Goal: Navigation & Orientation: Find specific page/section

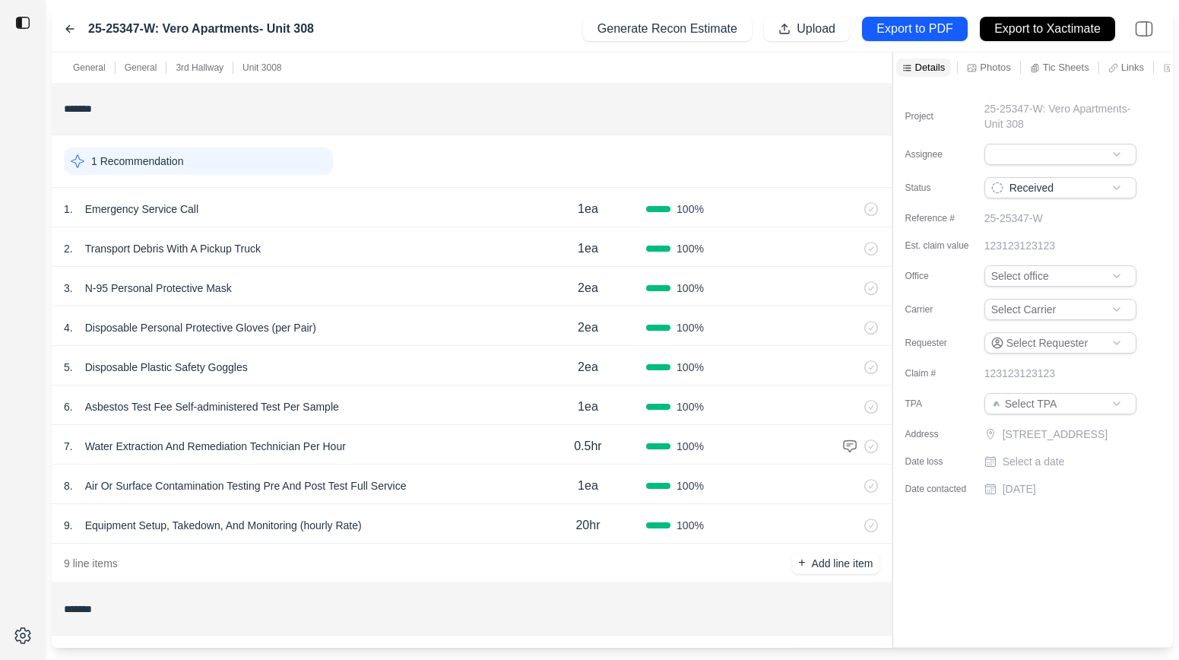
scroll to position [538, 0]
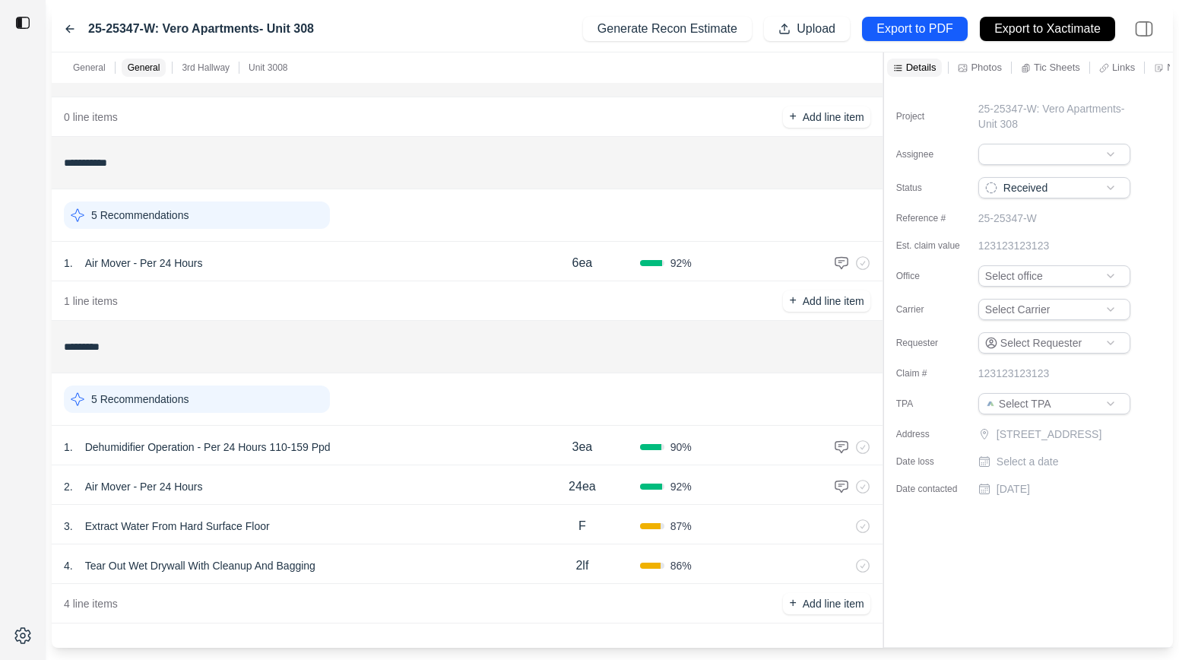
click at [683, 102] on div "**********" at bounding box center [612, 349] width 1121 height 595
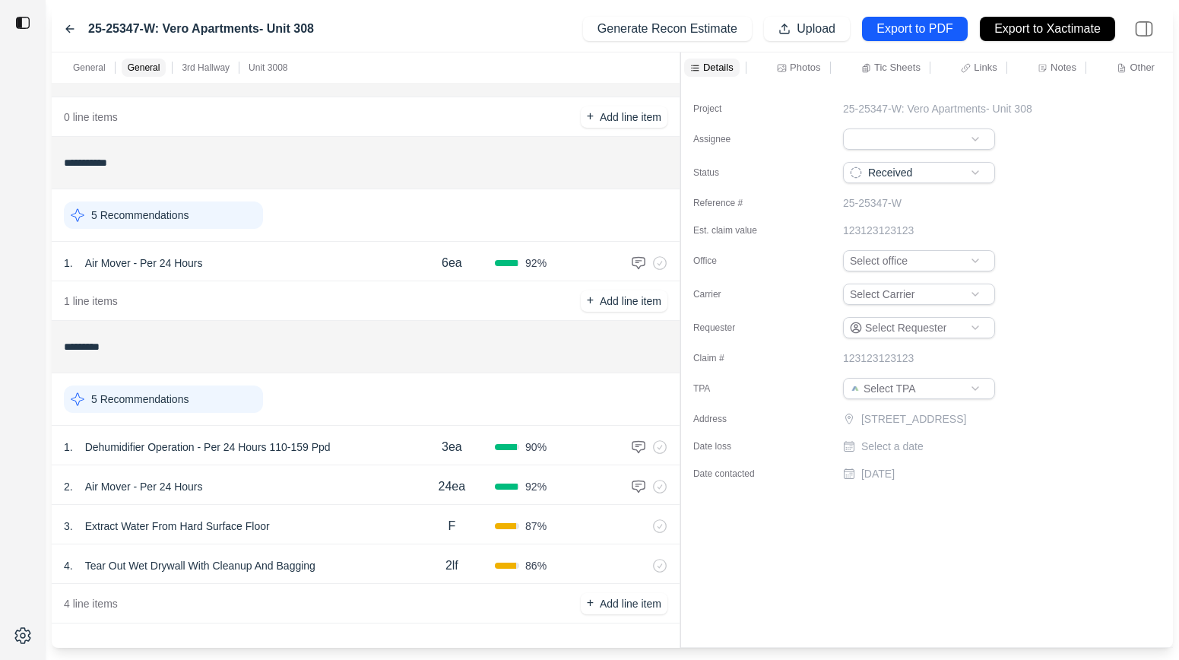
click at [1054, 55] on div "Details Photos Tic Sheets Links Notes Other" at bounding box center [927, 67] width 492 height 30
click at [1052, 62] on p "Notes" at bounding box center [1063, 67] width 26 height 13
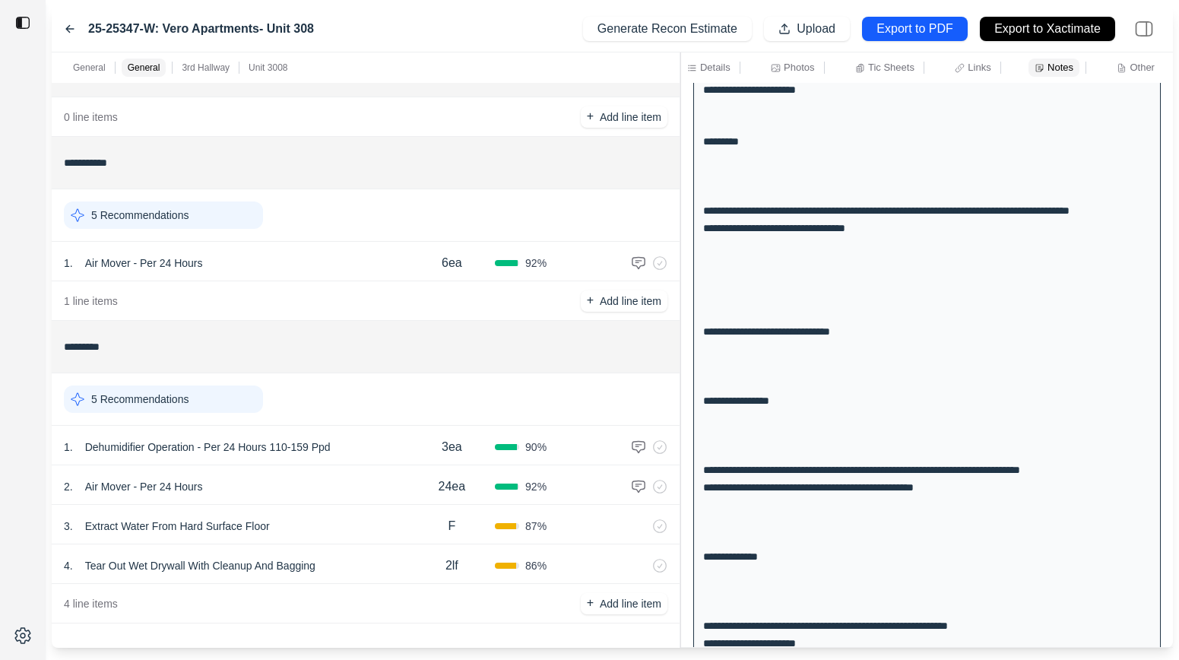
scroll to position [0, 0]
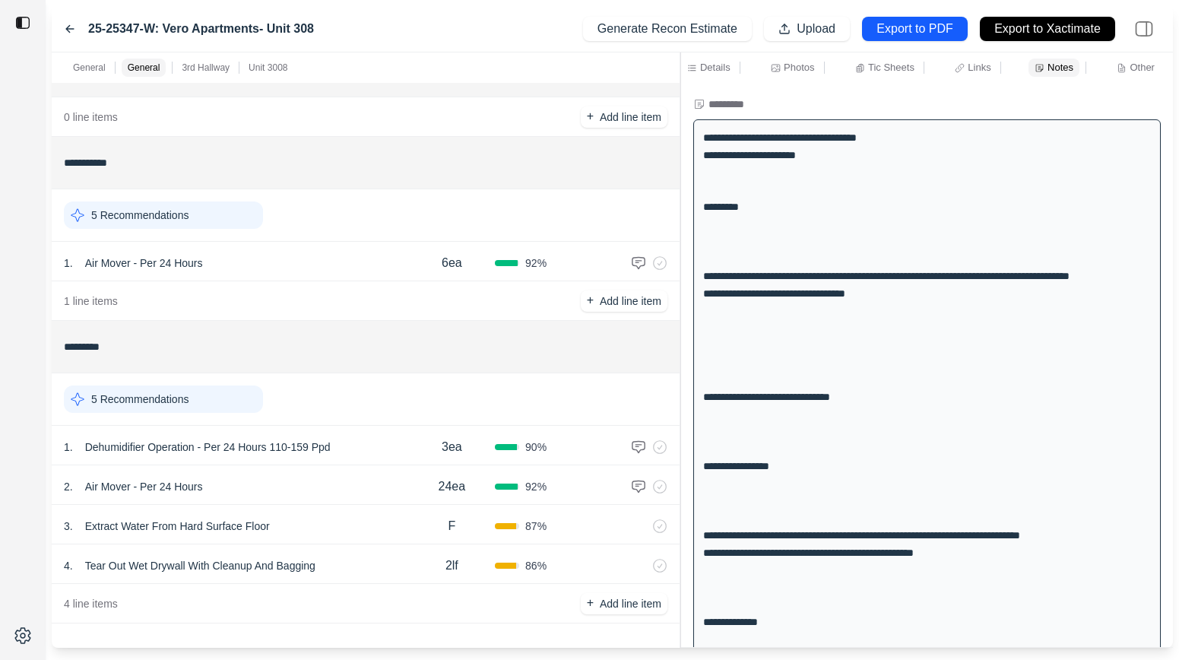
click at [65, 33] on icon at bounding box center [70, 29] width 12 height 12
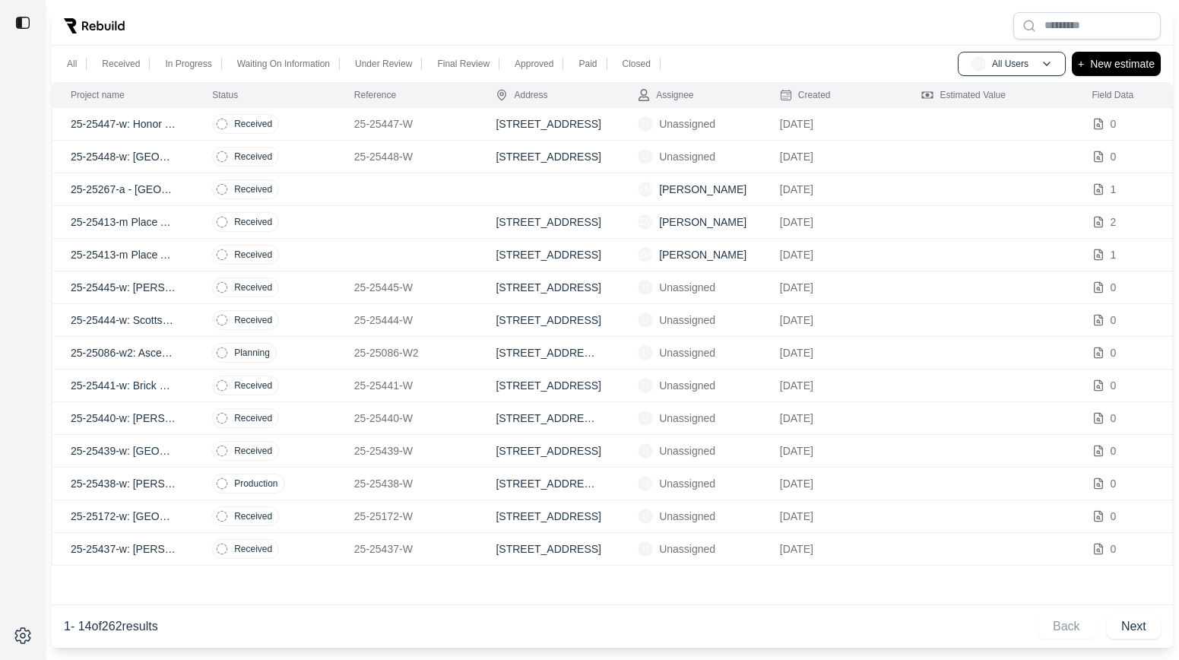
click at [308, 122] on td "Received" at bounding box center [265, 124] width 142 height 33
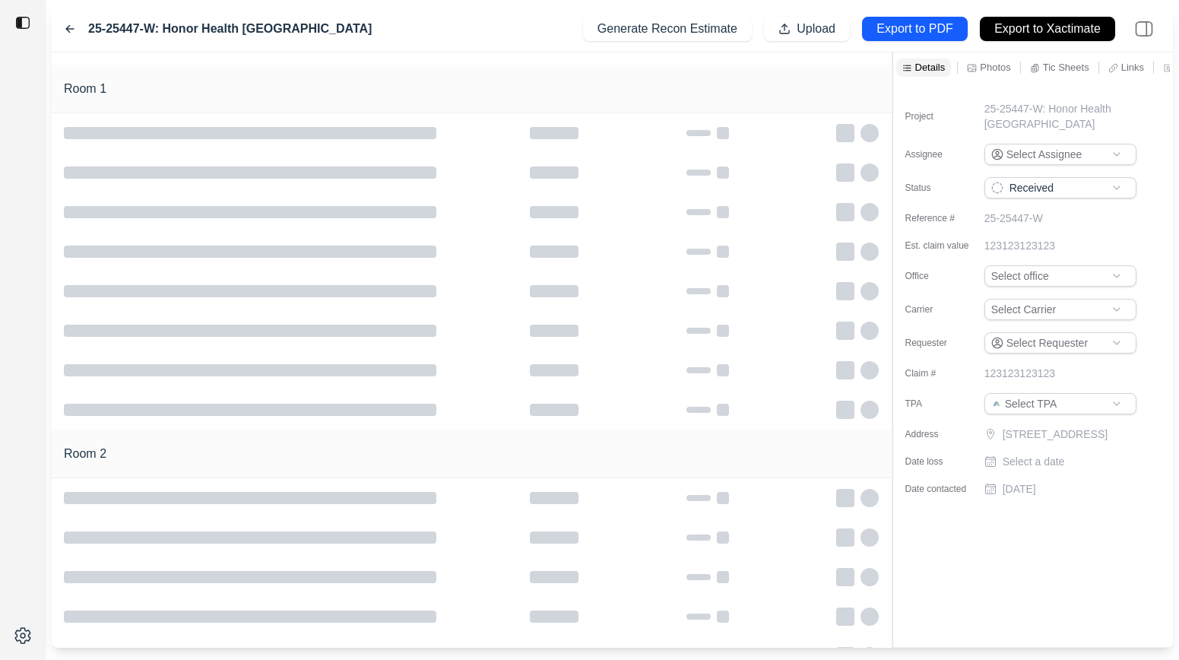
click at [72, 29] on icon at bounding box center [70, 29] width 8 height 7
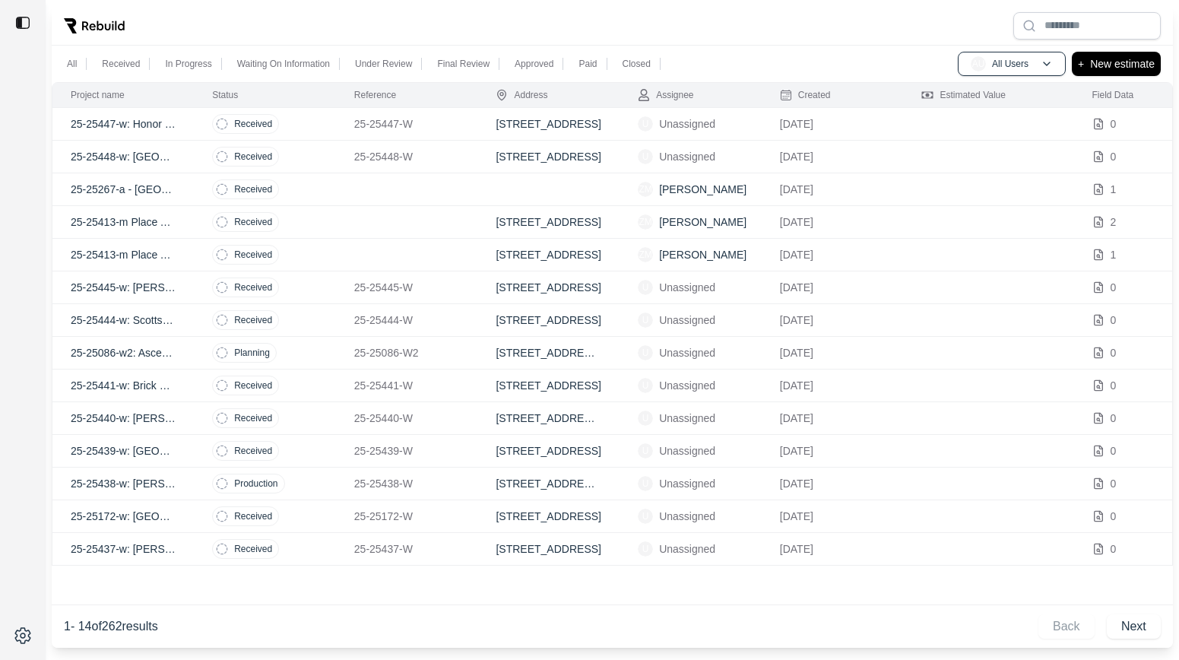
click at [291, 155] on td "Received" at bounding box center [265, 157] width 142 height 33
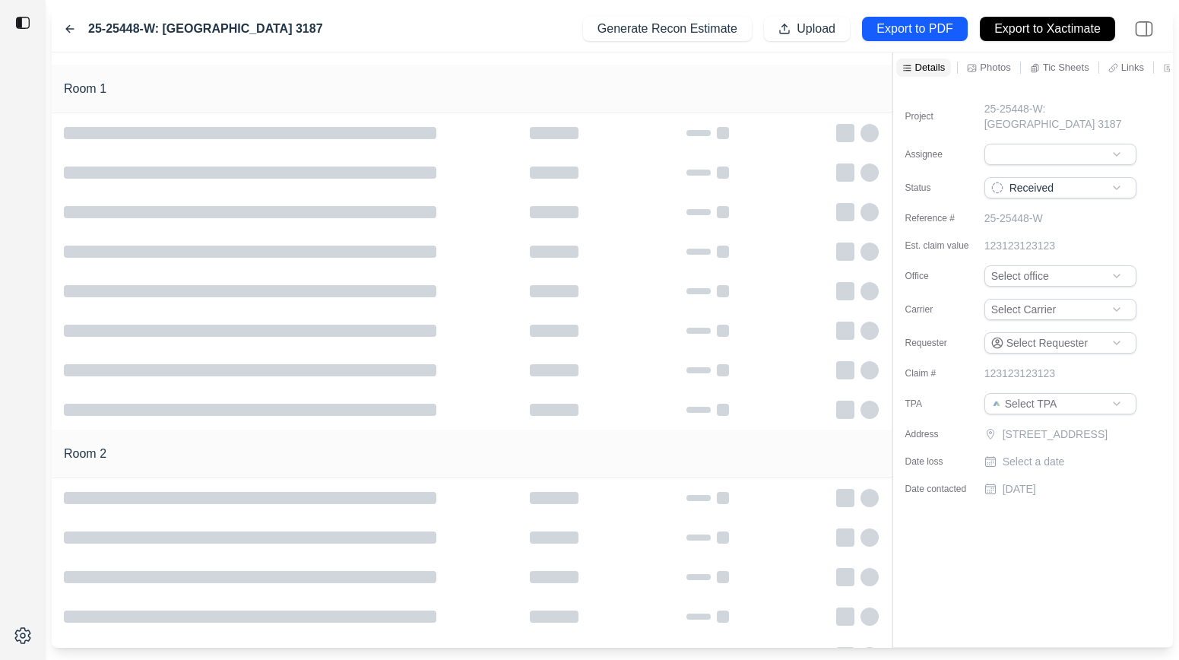
click at [67, 23] on icon at bounding box center [70, 29] width 12 height 12
